Goal: Book appointment/travel/reservation

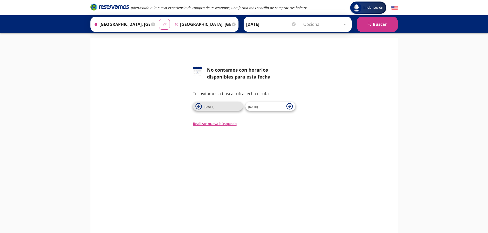
click at [211, 107] on span "[DATE]" at bounding box center [209, 107] width 10 height 4
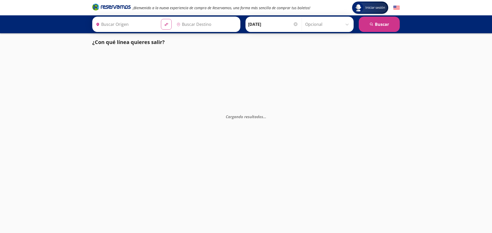
type input "[GEOGRAPHIC_DATA], [GEOGRAPHIC_DATA]"
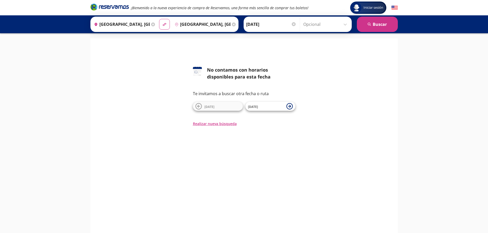
click at [265, 24] on input "[DATE]" at bounding box center [271, 24] width 50 height 13
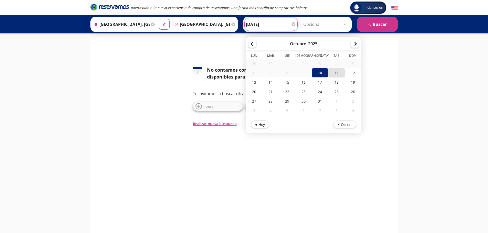
click at [337, 75] on div "11" at bounding box center [336, 72] width 16 height 9
type input "[DATE]"
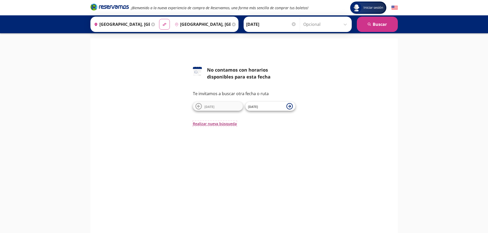
click at [218, 124] on button "Realizar nueva búsqueda" at bounding box center [215, 123] width 44 height 5
